Goal: Information Seeking & Learning: Learn about a topic

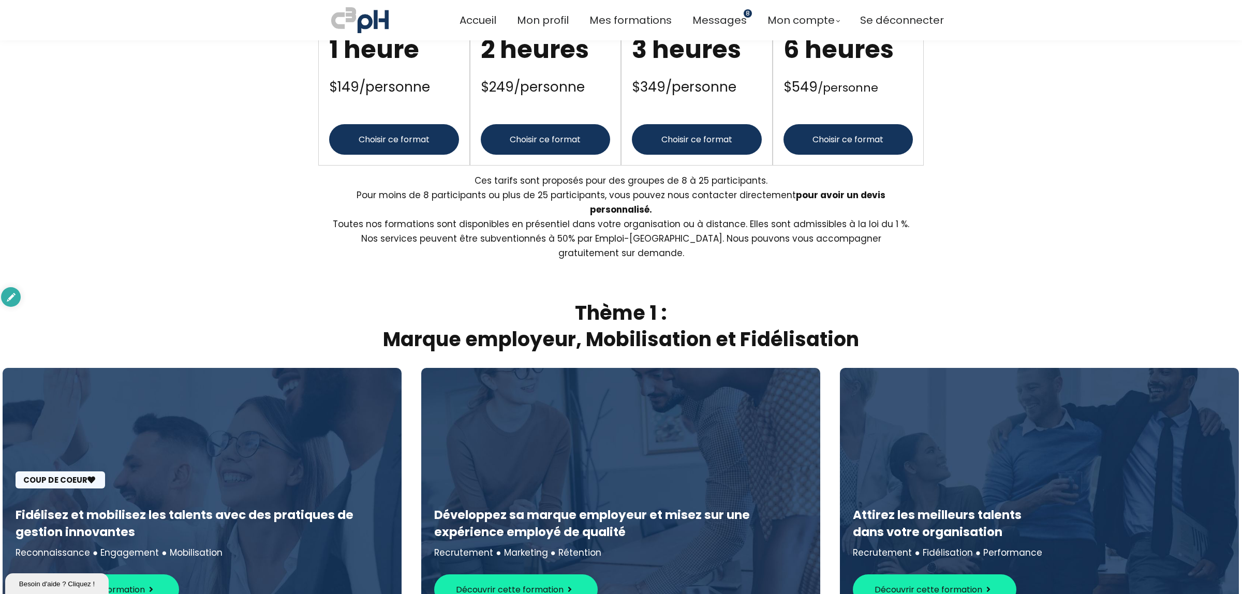
scroll to position [1229, 0]
